Goal: Task Accomplishment & Management: Manage account settings

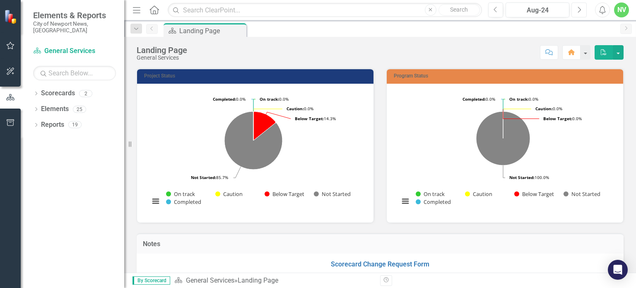
click at [576, 15] on button "Next" at bounding box center [578, 9] width 15 height 15
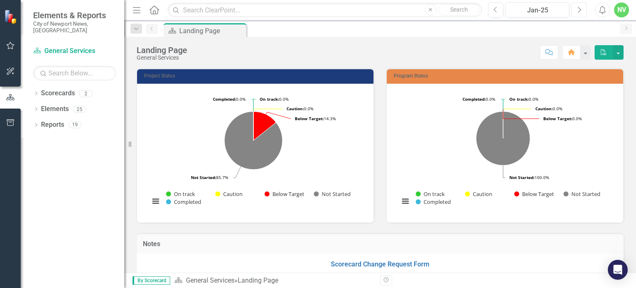
click at [576, 15] on button "Next" at bounding box center [578, 9] width 15 height 15
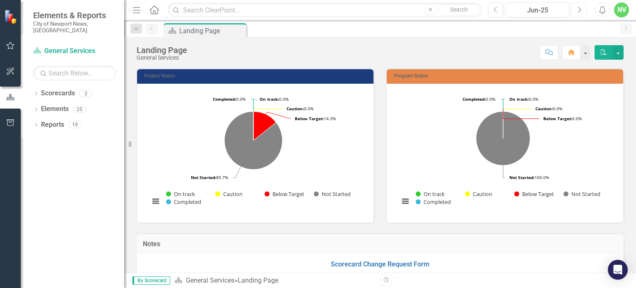
click at [576, 15] on button "Next" at bounding box center [578, 9] width 15 height 15
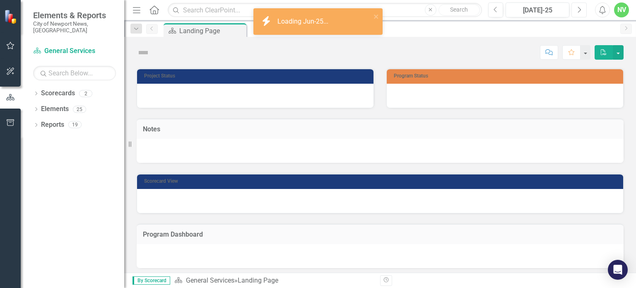
click at [576, 15] on button "Next" at bounding box center [578, 9] width 15 height 15
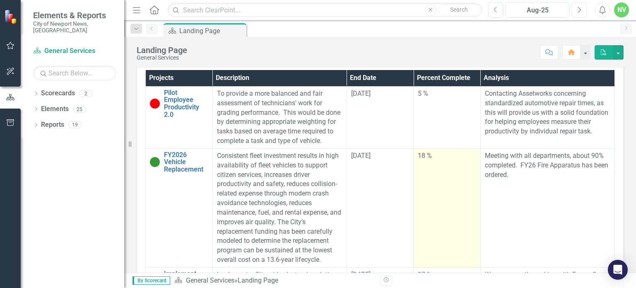
scroll to position [235, 0]
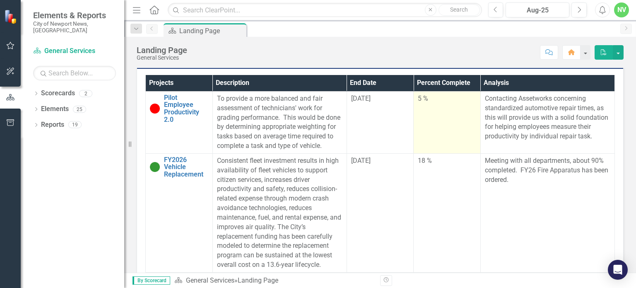
click at [432, 132] on td "5 %" at bounding box center [446, 122] width 67 height 62
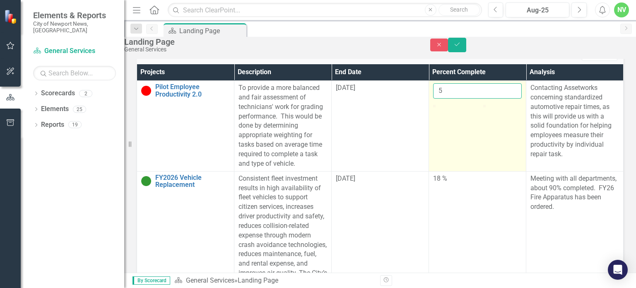
drag, startPoint x: 423, startPoint y: 106, endPoint x: 408, endPoint y: 107, distance: 15.3
click at [429, 107] on td "5" at bounding box center [477, 126] width 97 height 91
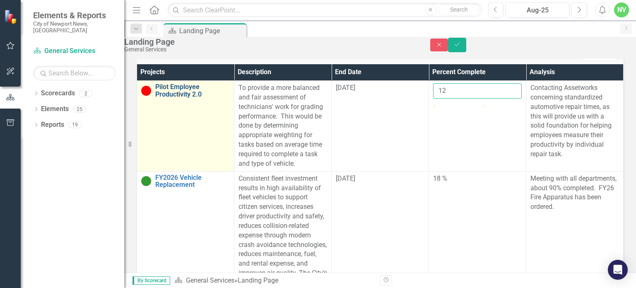
type input "12"
click at [185, 98] on link "Pilot Employee Productivity 2.0" at bounding box center [192, 90] width 74 height 14
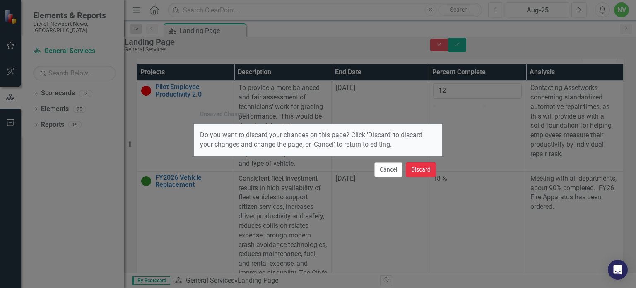
click at [417, 169] on button "Discard" at bounding box center [421, 169] width 30 height 14
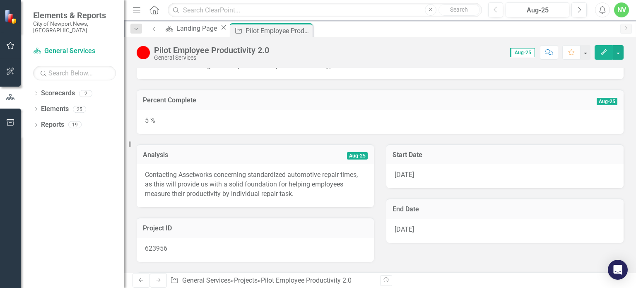
scroll to position [42, 0]
click at [244, 124] on div "5 %" at bounding box center [380, 122] width 487 height 24
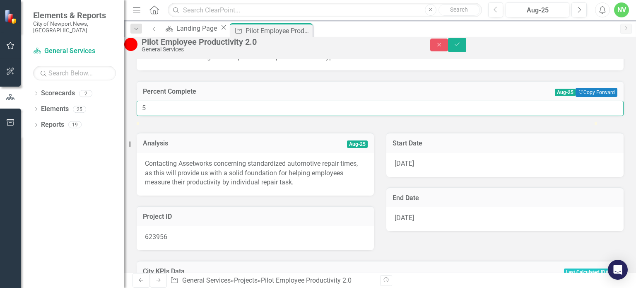
drag, startPoint x: 157, startPoint y: 123, endPoint x: 137, endPoint y: 122, distance: 19.9
click at [137, 116] on div "5" at bounding box center [380, 108] width 487 height 15
type input "12"
click at [222, 95] on h3 "Percent Complete" at bounding box center [252, 91] width 219 height 7
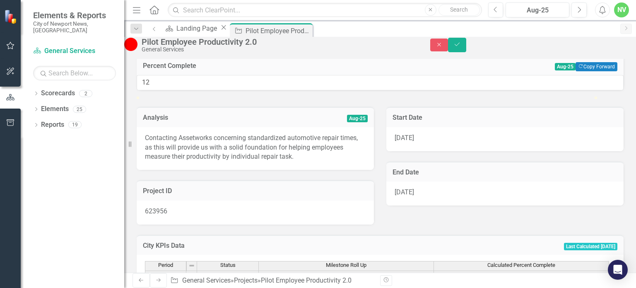
scroll to position [71, 0]
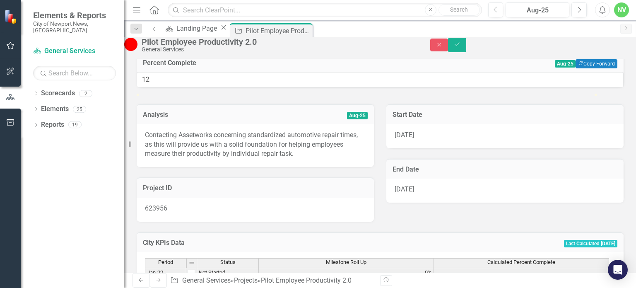
click at [273, 159] on p "Contacting Assetworks concerning standardized automotive repair times, as this …" at bounding box center [255, 144] width 221 height 29
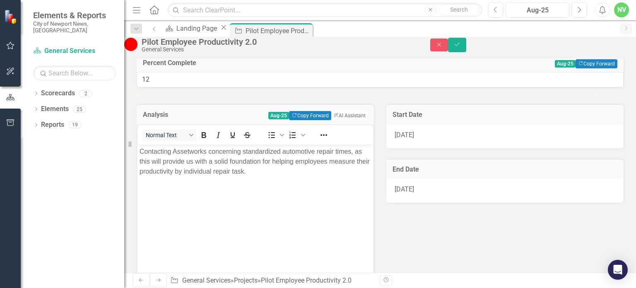
scroll to position [0, 0]
click at [322, 169] on p "Contacting Assetworks concerning standardized automotive repair times, as this …" at bounding box center [254, 161] width 231 height 30
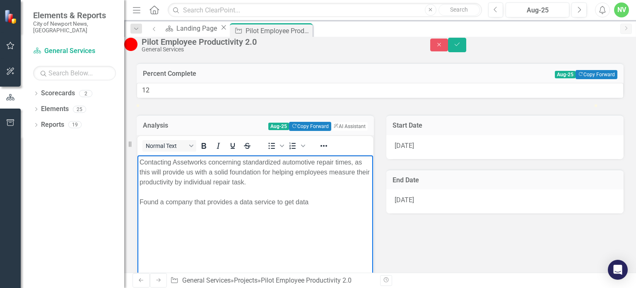
scroll to position [63, 0]
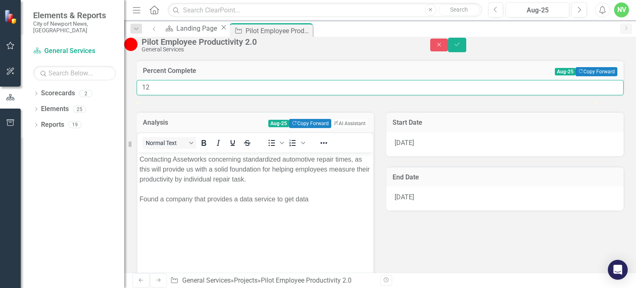
drag, startPoint x: 154, startPoint y: 104, endPoint x: 159, endPoint y: 103, distance: 4.6
click at [159, 95] on input "12" at bounding box center [380, 87] width 487 height 15
type input "10"
click at [380, 156] on div "Start Date 8/1/25" at bounding box center [505, 128] width 250 height 55
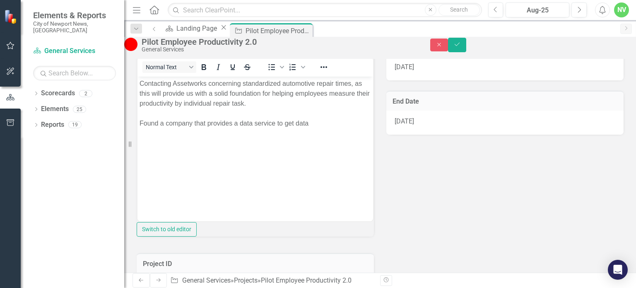
scroll to position [172, 0]
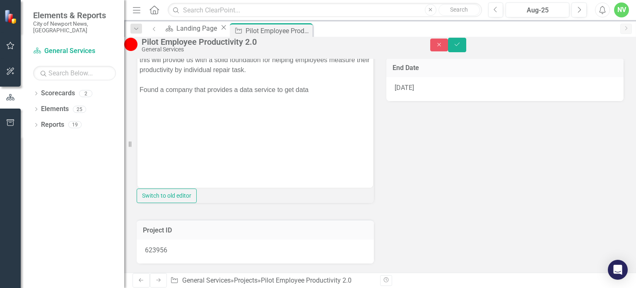
click at [310, 91] on p "Contacting Assetworks concerning standardized automotive repair times, as this …" at bounding box center [254, 70] width 231 height 50
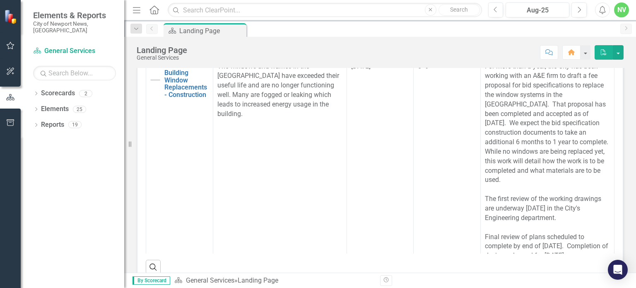
scroll to position [662, 0]
